Goal: Task Accomplishment & Management: Use online tool/utility

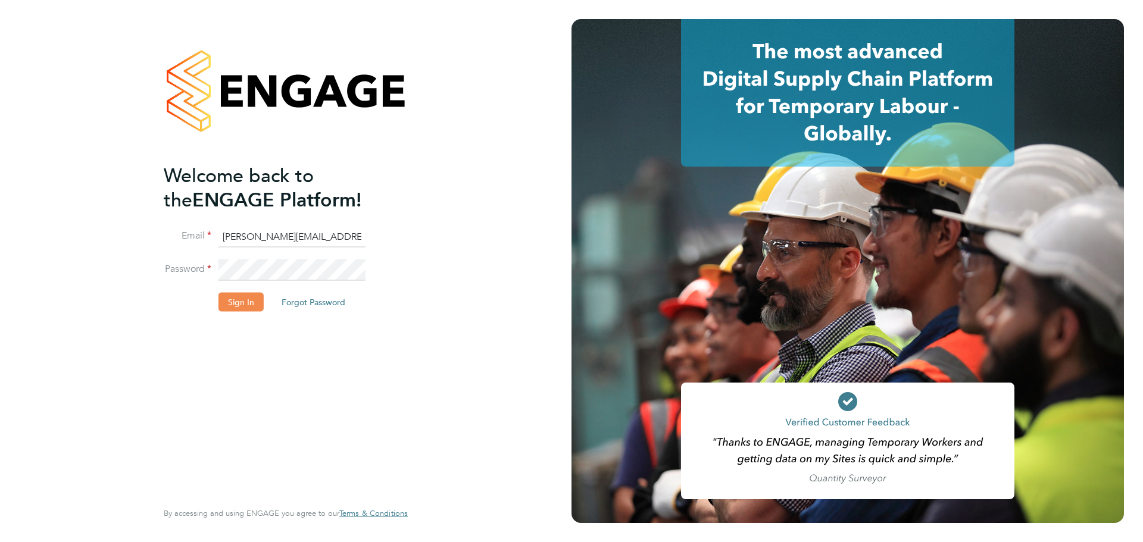
click at [249, 300] on button "Sign In" at bounding box center [241, 302] width 45 height 19
